Goal: Transaction & Acquisition: Book appointment/travel/reservation

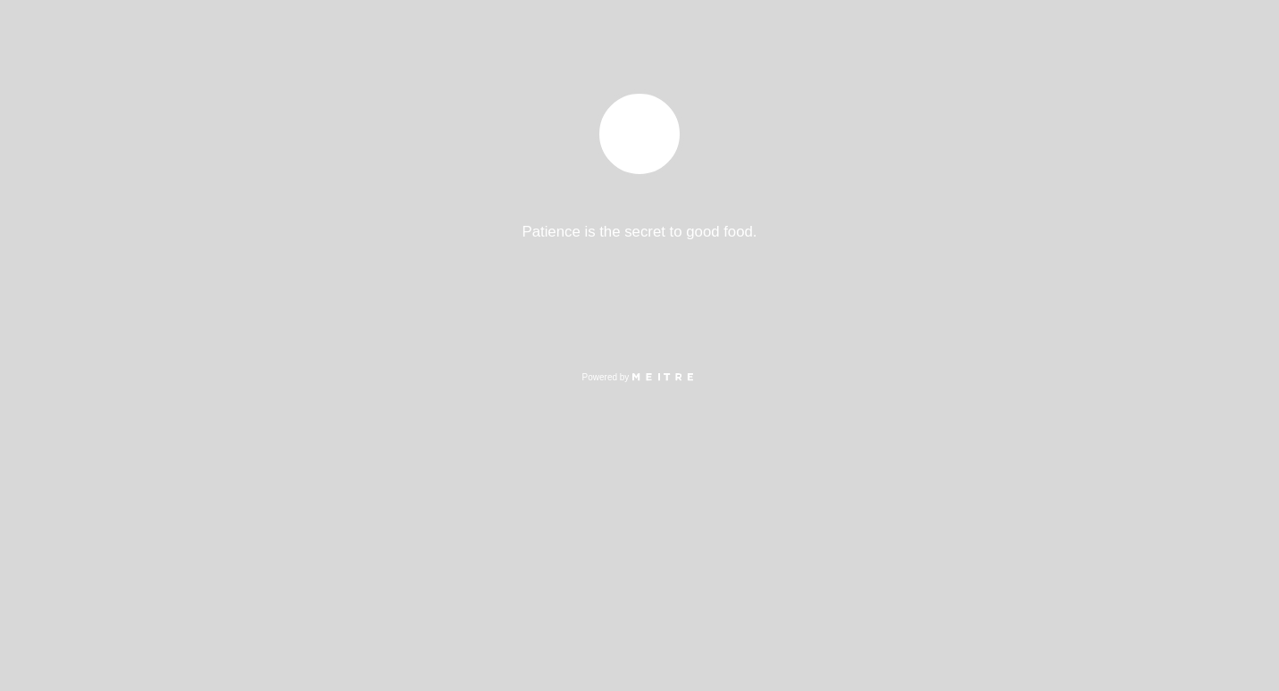
select select "pt"
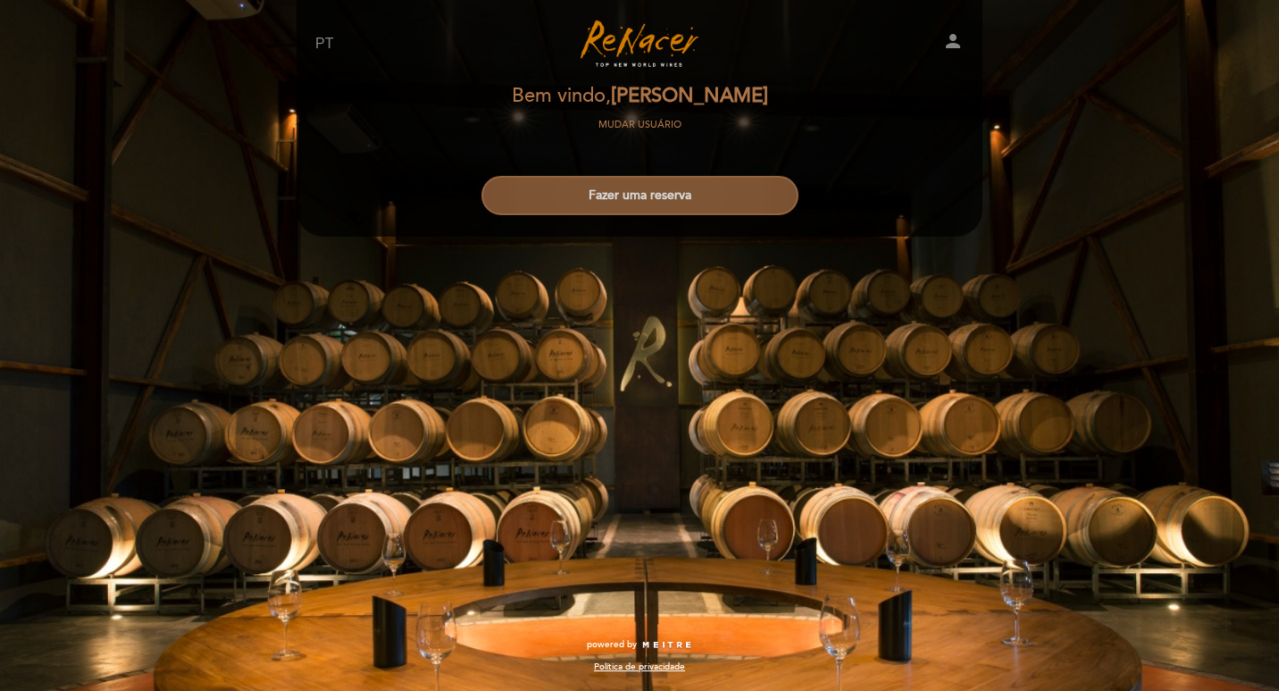
click at [672, 196] on button "Fazer uma reserva" at bounding box center [639, 195] width 317 height 39
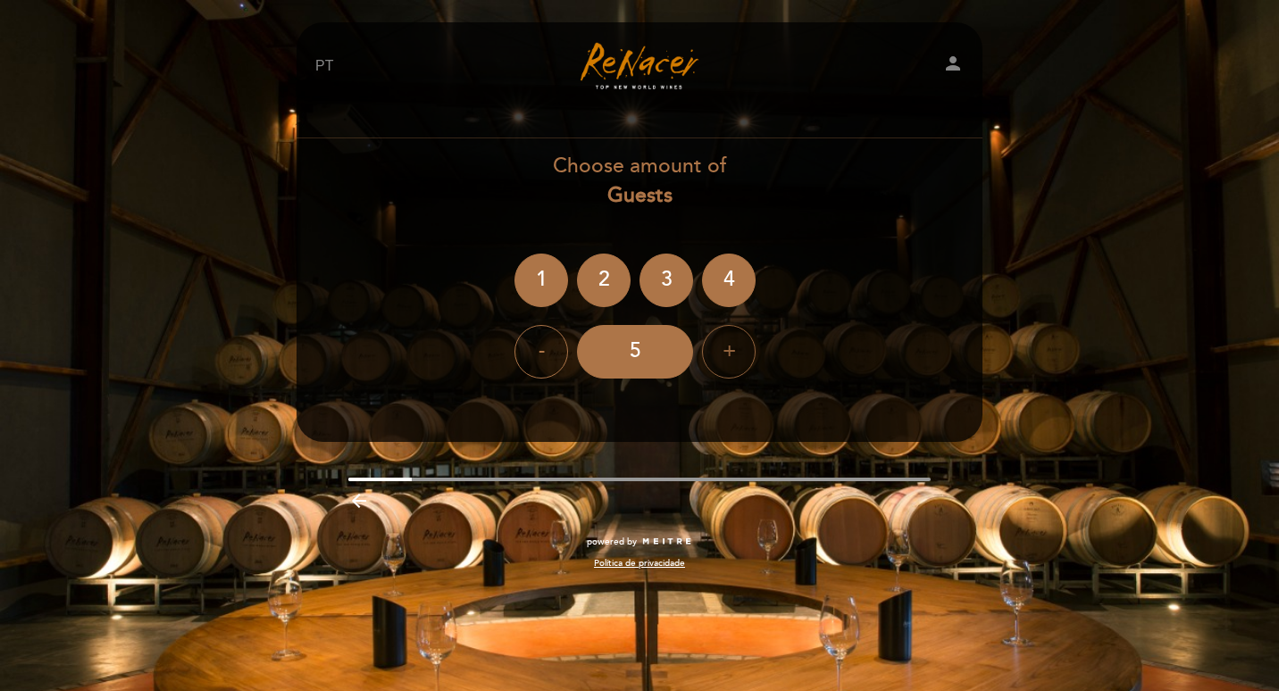
click at [718, 346] on div "+" at bounding box center [729, 352] width 54 height 54
click at [642, 349] on div "6" at bounding box center [635, 352] width 116 height 54
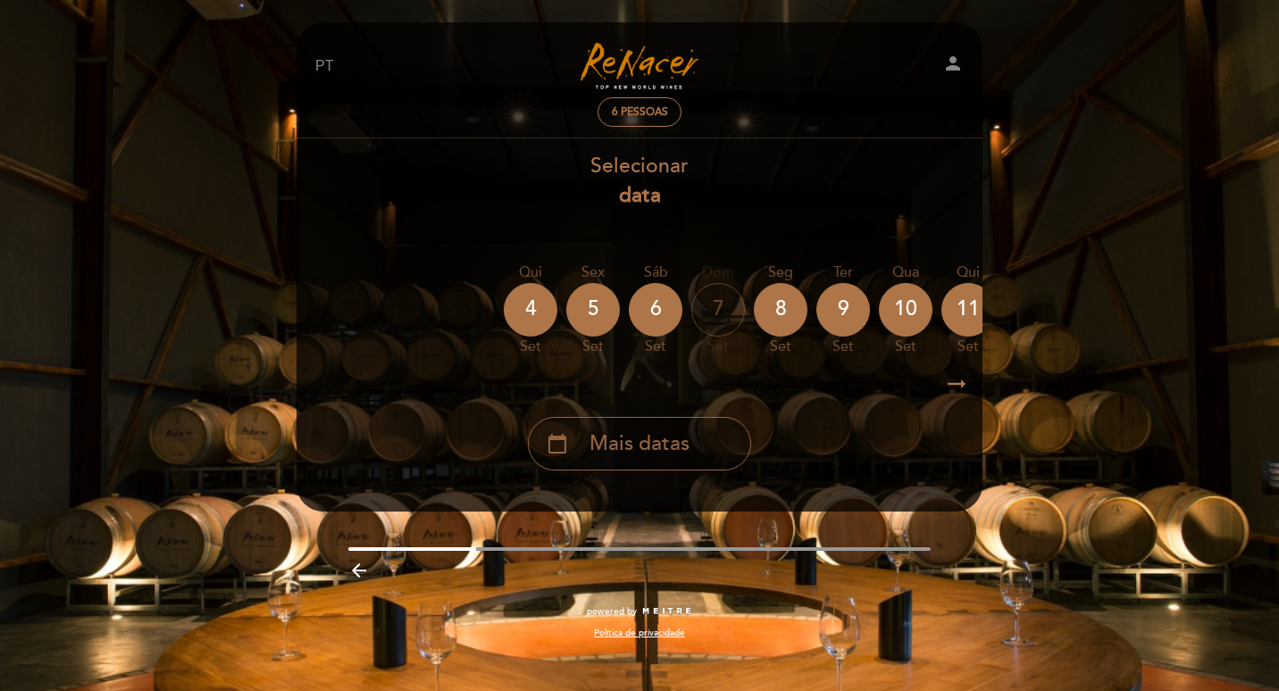
click at [632, 435] on span "Mais datas" at bounding box center [639, 444] width 100 height 29
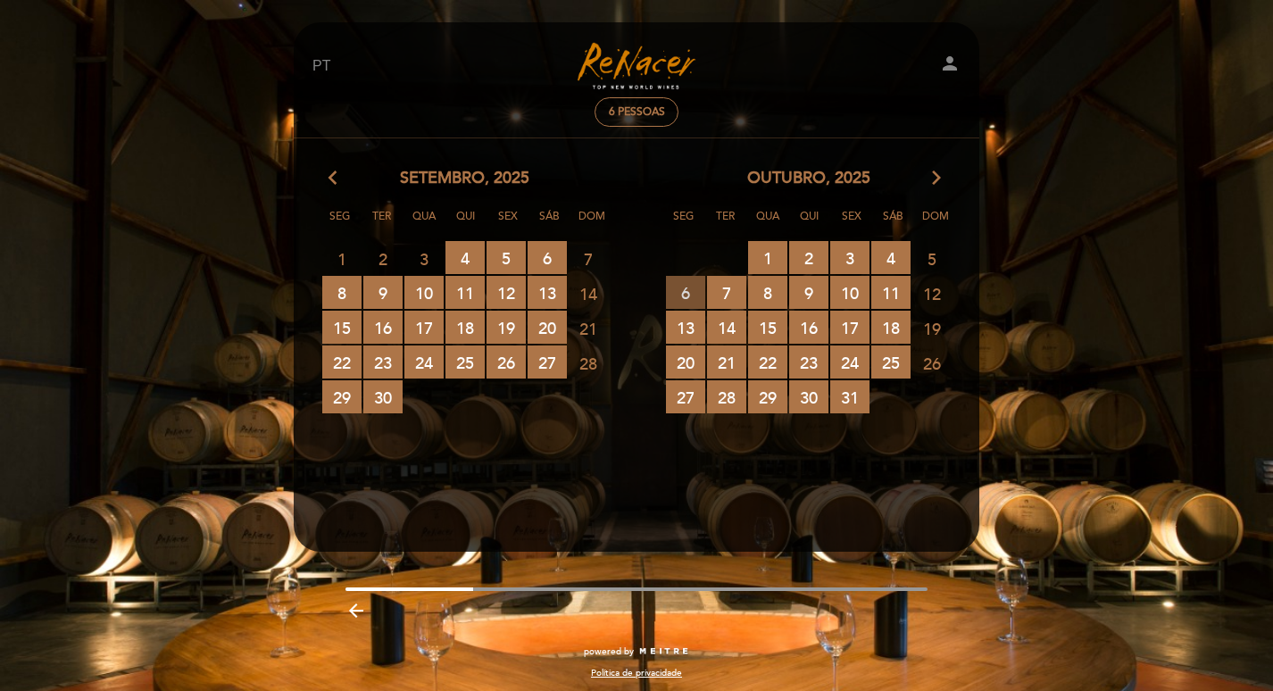
click at [689, 291] on span "6 RESERVAS DISPONÍVEIS" at bounding box center [685, 292] width 39 height 33
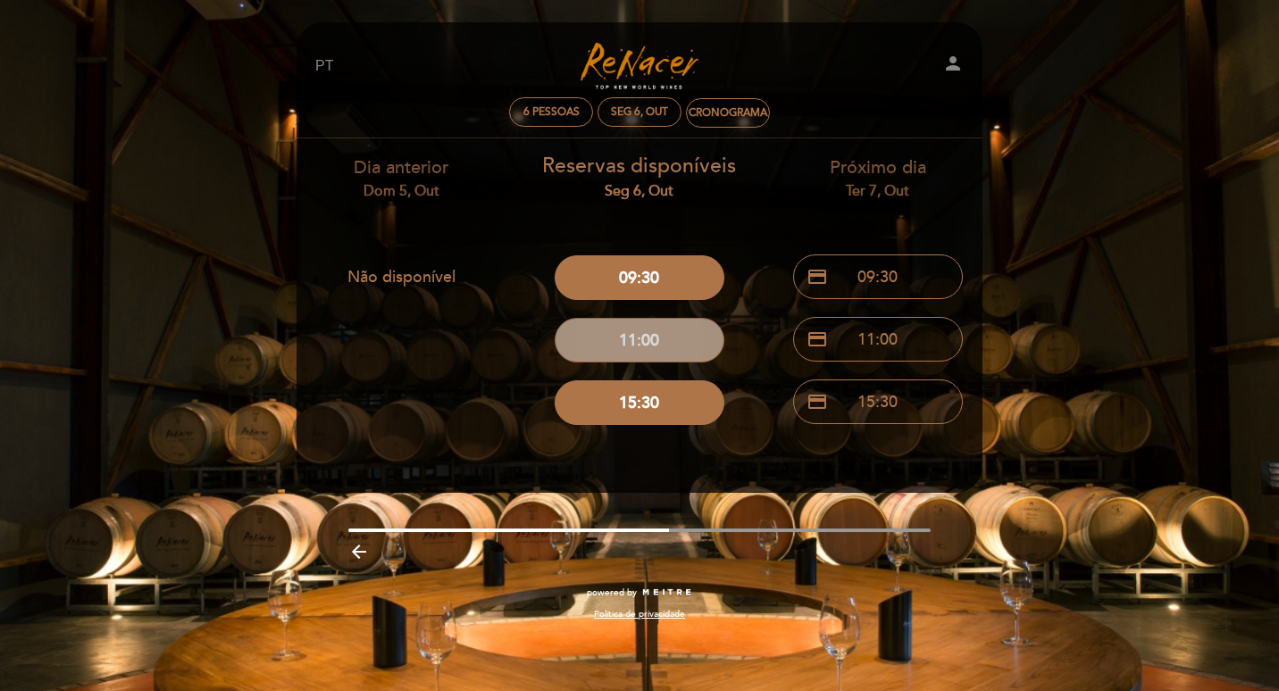
click at [665, 335] on button "11:00" at bounding box center [640, 340] width 170 height 45
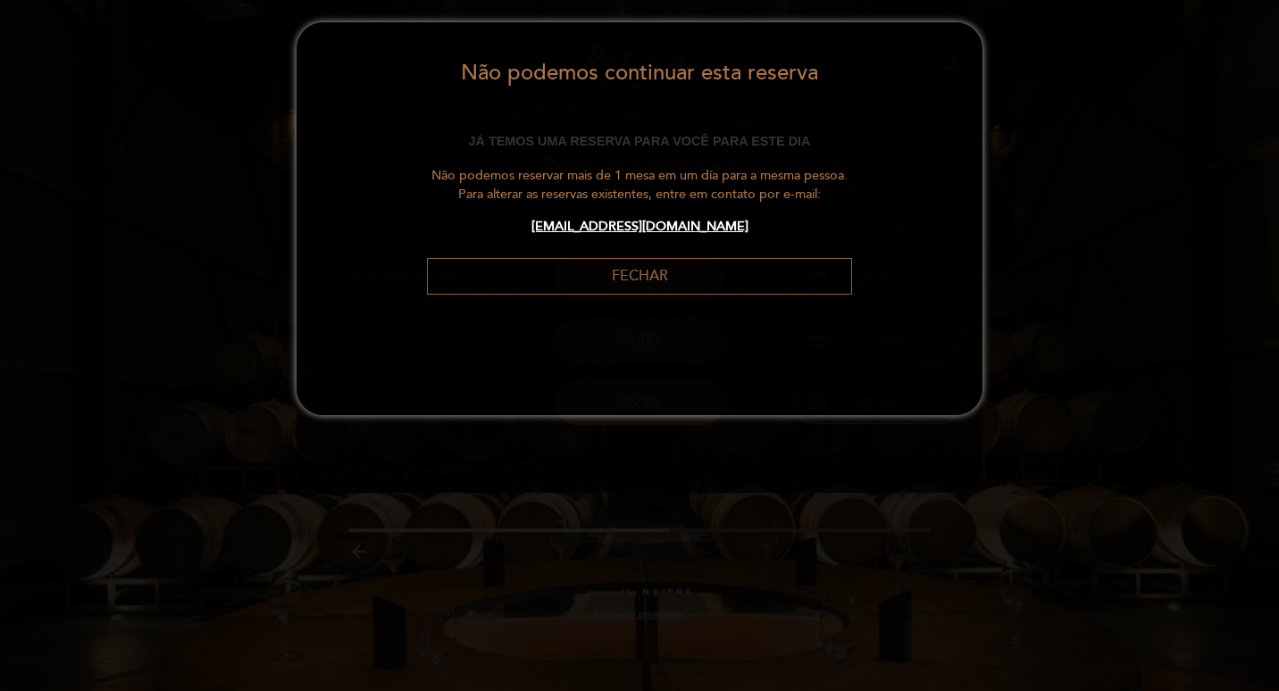
click at [670, 276] on button "FECHAR" at bounding box center [639, 276] width 425 height 37
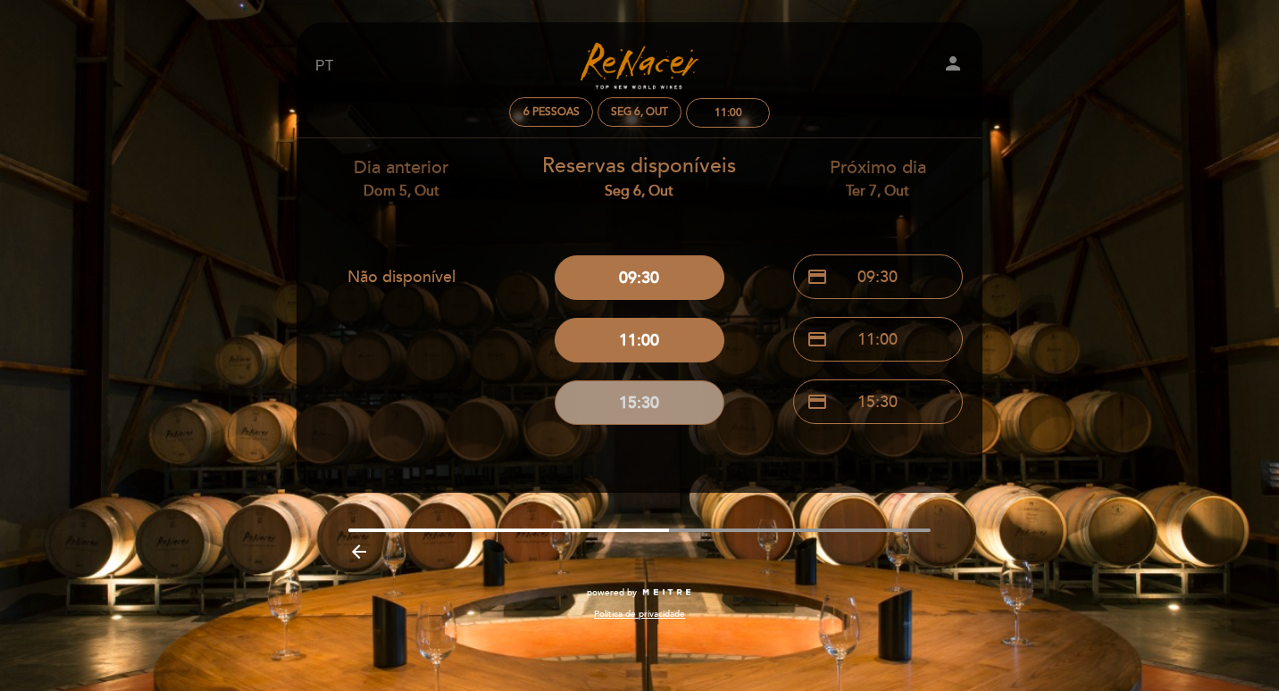
click at [633, 389] on button "15:30" at bounding box center [640, 402] width 170 height 45
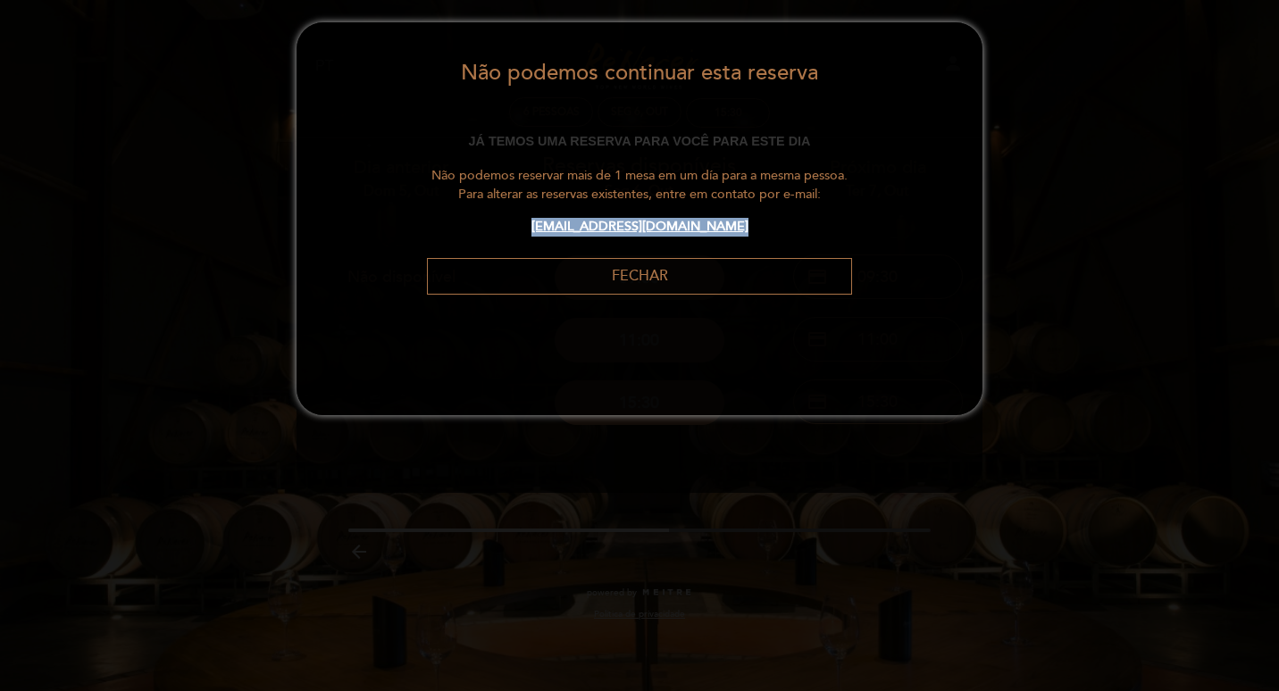
drag, startPoint x: 762, startPoint y: 212, endPoint x: 545, endPoint y: 230, distance: 217.7
click at [545, 230] on div "Não podemos reservar mais de 1 mesa em um día para a mesma pessoa. Para alterar…" at bounding box center [639, 202] width 425 height 70
copy b "[EMAIL_ADDRESS][DOMAIN_NAME]"
